Goal: Information Seeking & Learning: Find specific fact

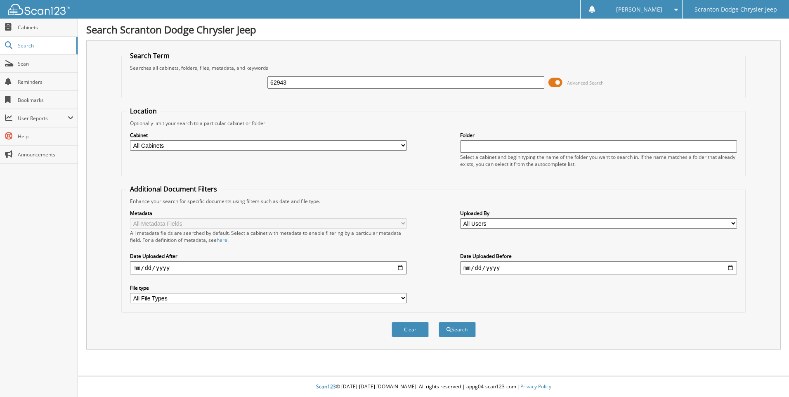
type input "62943"
click at [438, 322] on button "Search" at bounding box center [456, 329] width 37 height 15
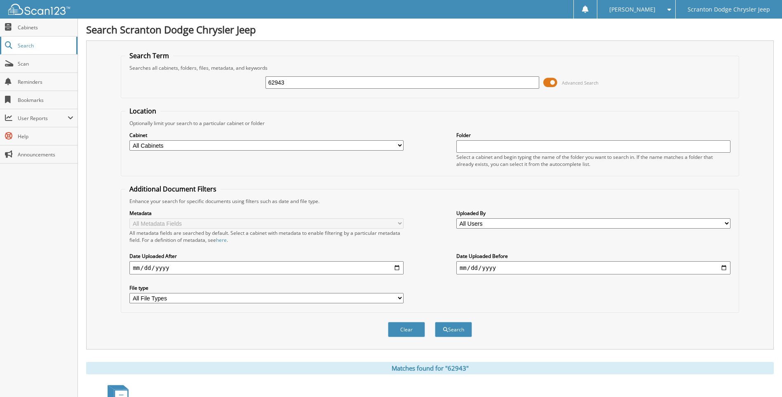
click at [34, 46] on span "Search" at bounding box center [45, 45] width 54 height 7
click at [26, 40] on link "Search" at bounding box center [39, 46] width 78 height 18
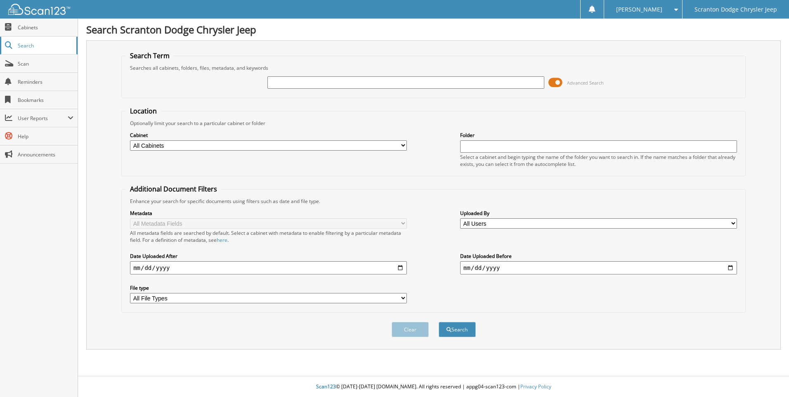
click at [21, 48] on span "Search" at bounding box center [45, 45] width 54 height 7
type input "162943"
click at [438, 322] on button "Search" at bounding box center [456, 329] width 37 height 15
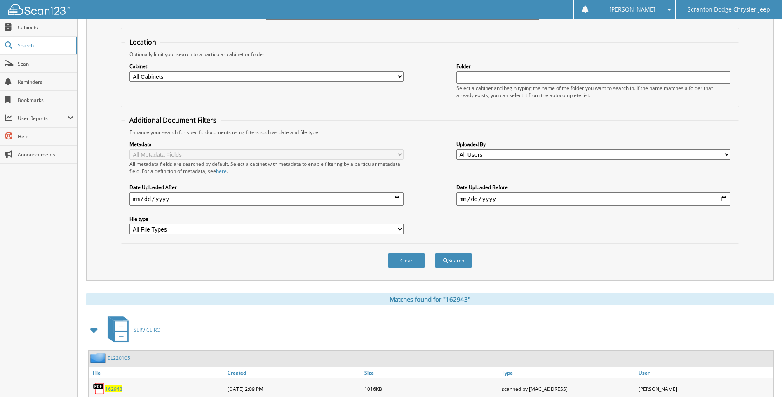
scroll to position [97, 0]
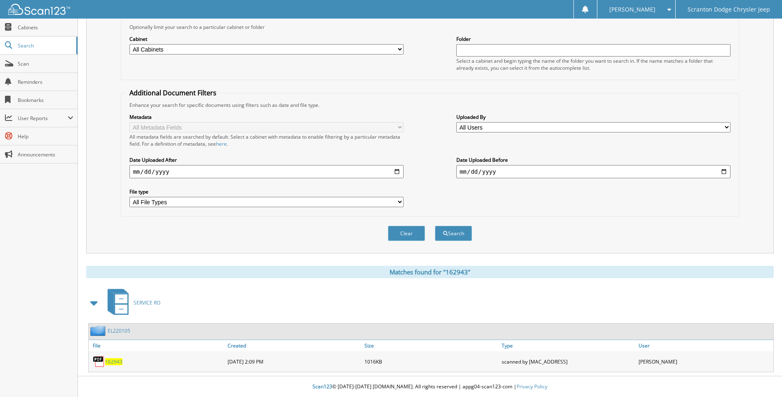
click at [118, 360] on span "162943" at bounding box center [113, 361] width 17 height 7
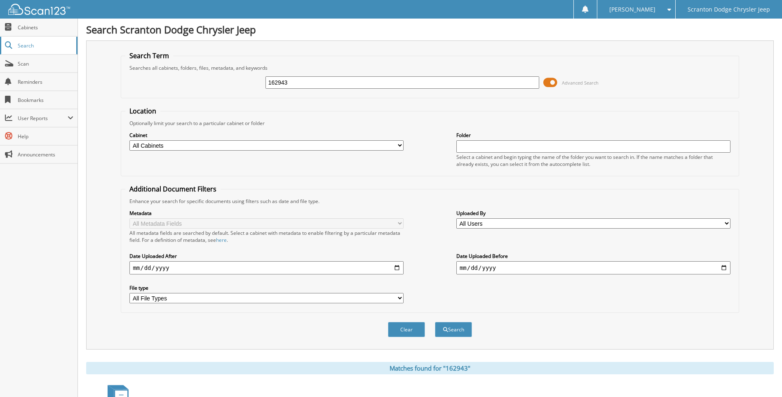
drag, startPoint x: 294, startPoint y: 85, endPoint x: 15, endPoint y: 41, distance: 282.2
click at [53, 49] on body "[PERSON_NAME] Settings Logout Scranton Dodge Chrysler Jeep Close Cabinets Searc…" at bounding box center [391, 246] width 782 height 493
type input "EL220105"
click at [435, 322] on button "Search" at bounding box center [453, 329] width 37 height 15
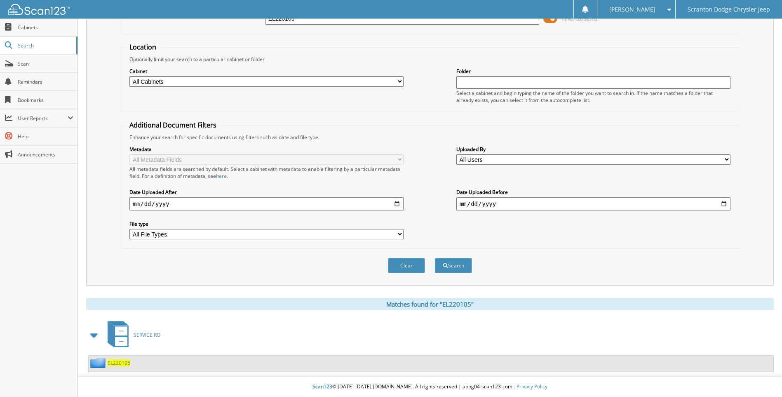
click at [118, 365] on span "EL220105" at bounding box center [119, 362] width 23 height 7
